Goal: Transaction & Acquisition: Purchase product/service

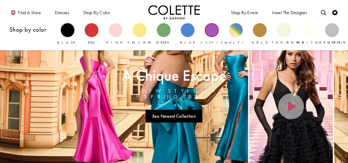
click at [215, 32] on div "Primary block" at bounding box center [212, 30] width 14 height 14
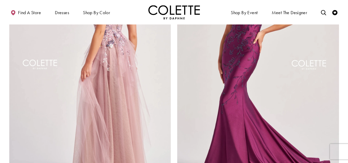
scroll to position [1004, 0]
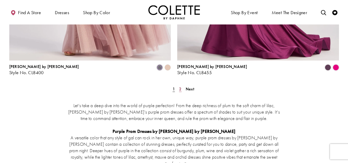
click at [179, 86] on span "2" at bounding box center [180, 88] width 2 height 5
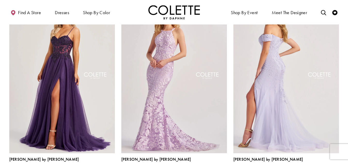
scroll to position [309, 0]
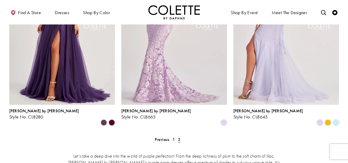
click at [287, 37] on img "Visit Colette by Daphne Style No. CL8645 Page" at bounding box center [286, 27] width 106 height 153
